Goal: Task Accomplishment & Management: Manage account settings

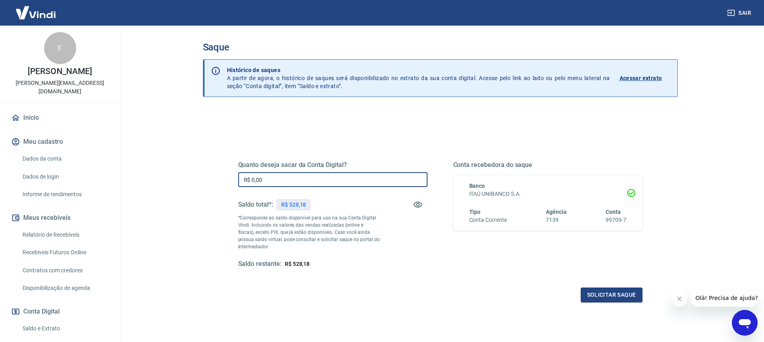
click at [312, 183] on input "R$ 0,00" at bounding box center [332, 179] width 189 height 15
type input "R$ 500,00"
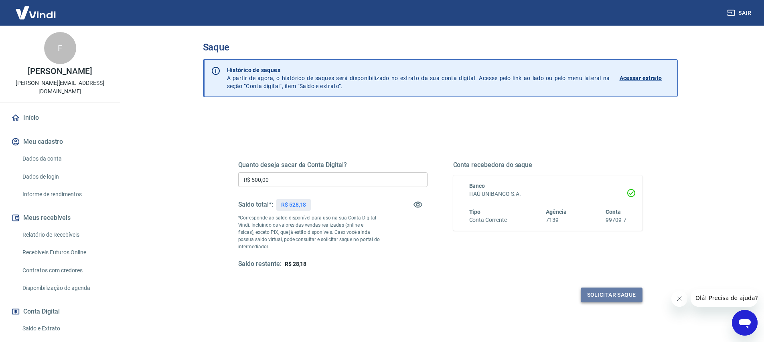
click at [629, 293] on button "Solicitar saque" at bounding box center [612, 295] width 62 height 15
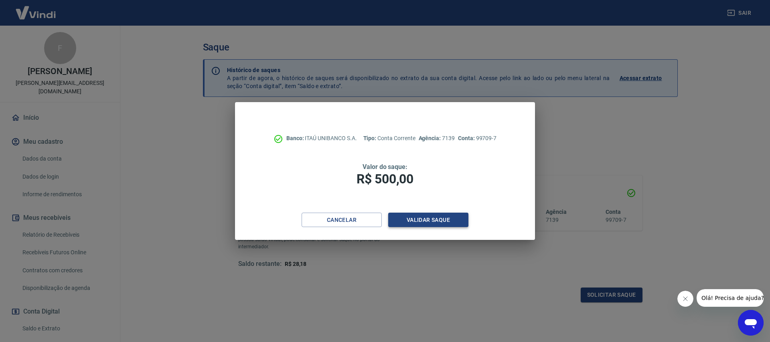
click at [419, 219] on button "Validar saque" at bounding box center [428, 220] width 80 height 15
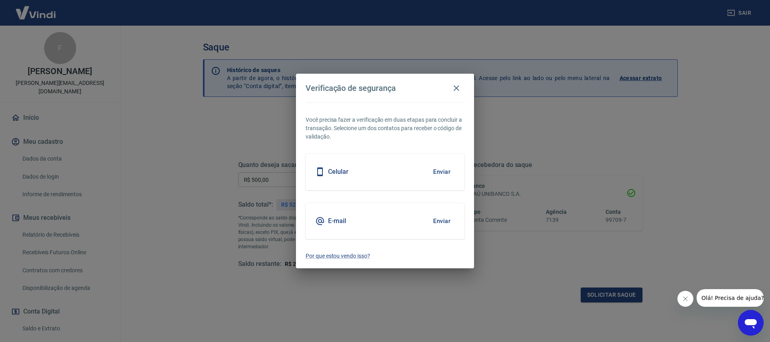
drag, startPoint x: 443, startPoint y: 170, endPoint x: 444, endPoint y: 175, distance: 5.3
click at [443, 170] on button "Enviar" at bounding box center [442, 172] width 26 height 17
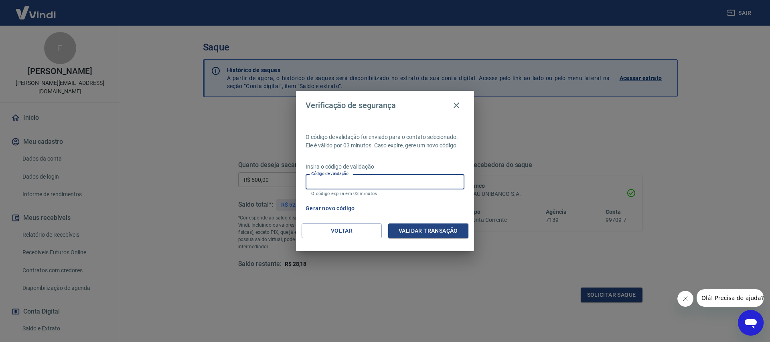
click at [338, 182] on input "Código de validação" at bounding box center [385, 181] width 159 height 15
type input "425140"
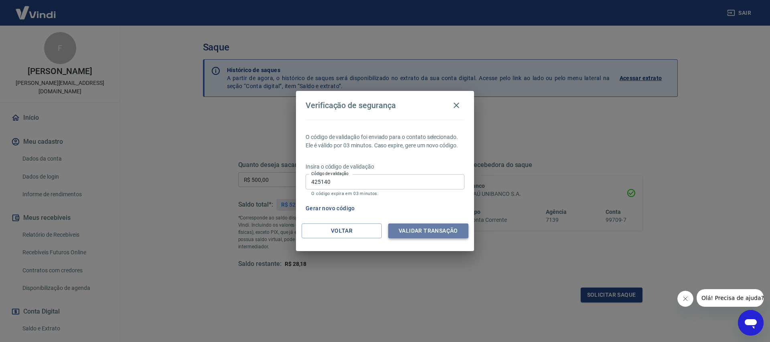
click at [441, 235] on button "Validar transação" at bounding box center [428, 231] width 80 height 15
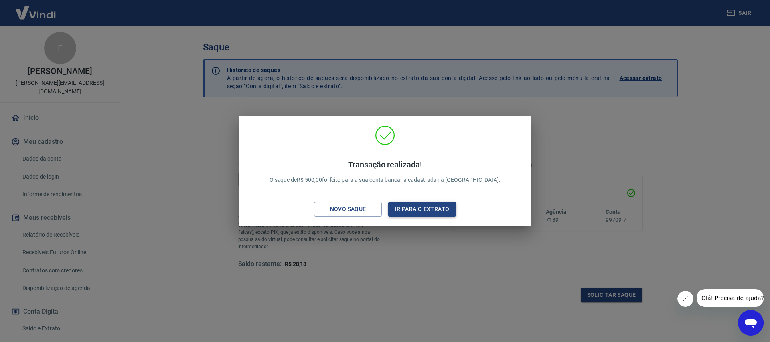
click at [442, 209] on button "Ir para o extrato" at bounding box center [422, 209] width 68 height 15
